Goal: Task Accomplishment & Management: Manage account settings

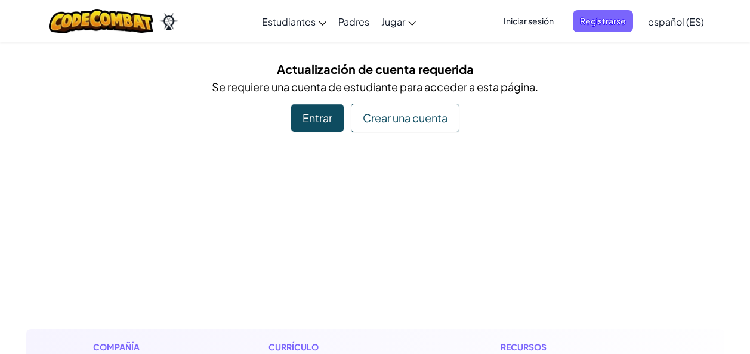
click at [310, 116] on div "Entrar" at bounding box center [317, 117] width 53 height 27
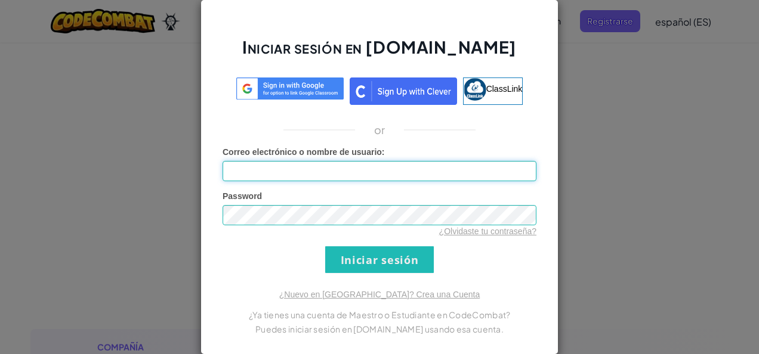
type input "[PERSON_NAME]"
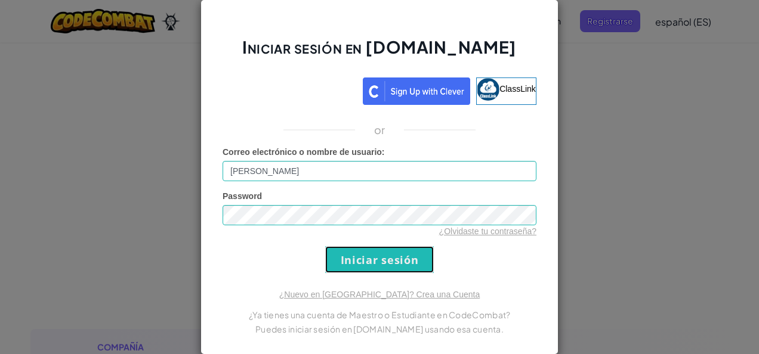
click at [388, 258] on input "Iniciar sesión" at bounding box center [379, 259] width 109 height 27
